Goal: Task Accomplishment & Management: Manage account settings

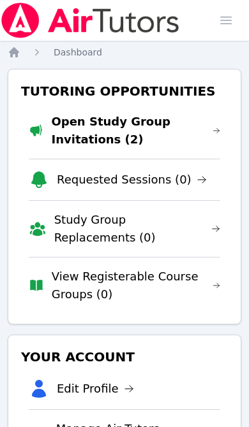
click at [145, 122] on link "Open Study Group Invitations (2)" at bounding box center [135, 131] width 169 height 36
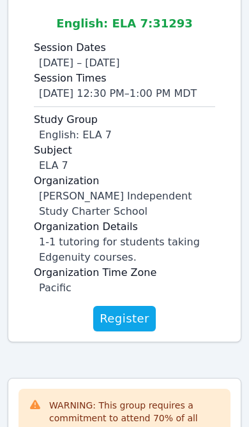
scroll to position [300, 0]
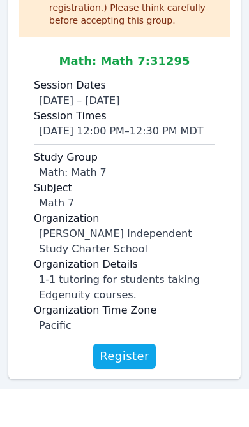
scroll to position [228, 0]
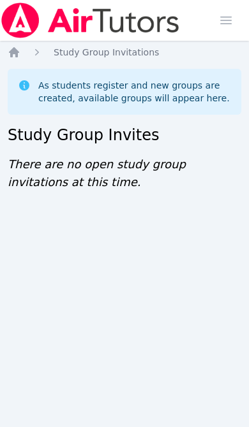
click at [13, 54] on icon "Breadcrumb" at bounding box center [14, 52] width 10 height 10
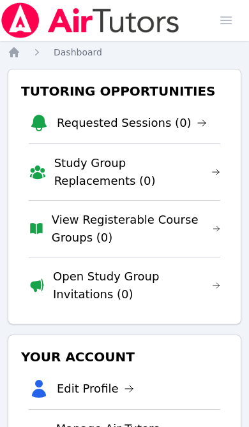
click at [158, 126] on link "Requested Sessions (0)" at bounding box center [132, 123] width 150 height 18
